Goal: Browse casually

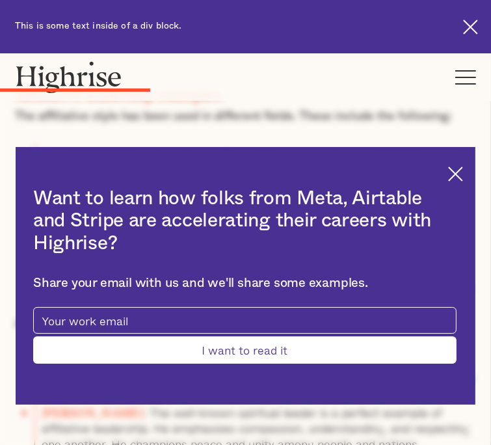
scroll to position [2513, 0]
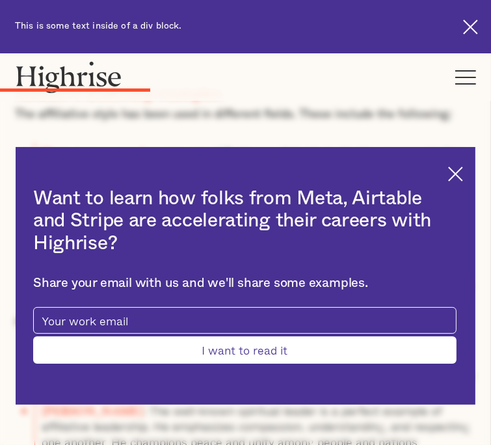
click at [446, 167] on div "Want to learn how folks from Meta, Airtable and Stripe are accelerating their c…" at bounding box center [246, 276] width 460 height 258
click at [452, 170] on img at bounding box center [455, 174] width 15 height 15
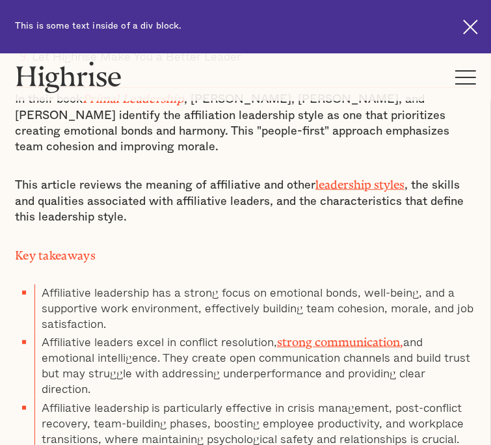
scroll to position [0, 0]
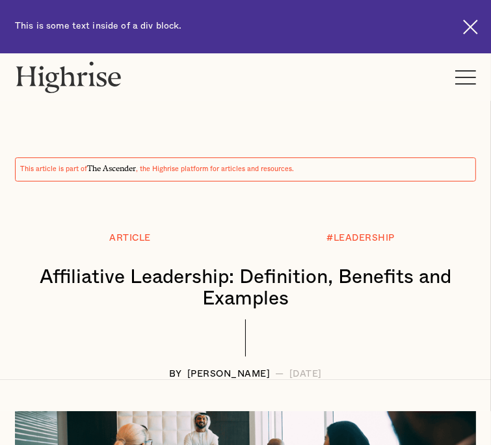
click at [87, 68] on img at bounding box center [68, 77] width 107 height 32
click at [67, 85] on img at bounding box center [68, 77] width 107 height 32
click at [102, 87] on img at bounding box center [68, 77] width 107 height 32
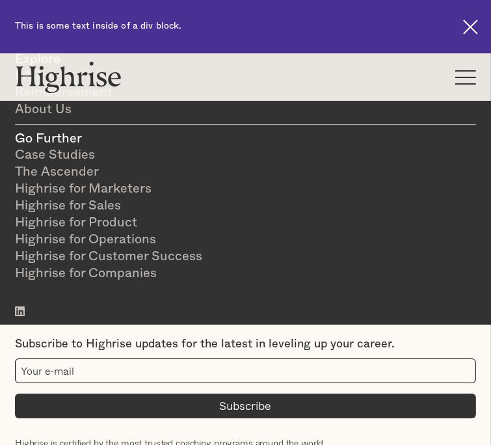
scroll to position [2467, 0]
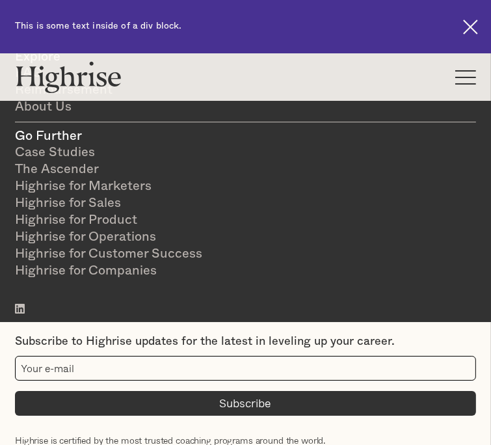
click at [458, 81] on div at bounding box center [465, 78] width 21 height 20
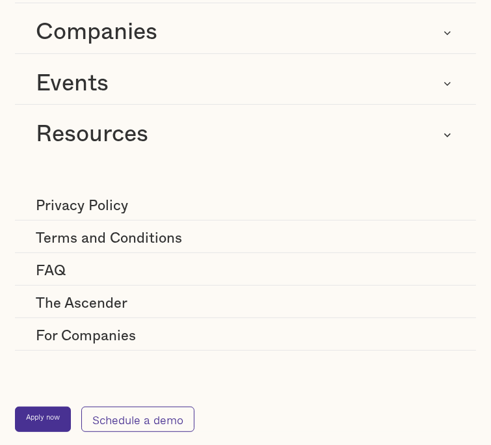
scroll to position [144, 0]
